Goal: Task Accomplishment & Management: Manage account settings

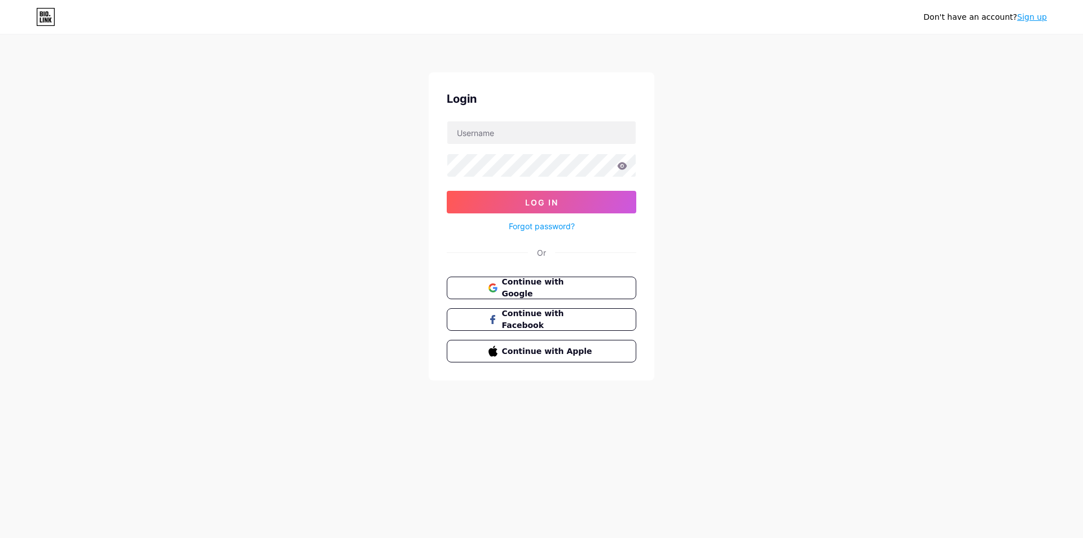
click at [201, 161] on div "Don't have an account? Sign up Login Log In Forgot password? Or Continue with G…" at bounding box center [541, 208] width 1083 height 416
click at [534, 140] on input "text" at bounding box center [541, 132] width 188 height 23
